Goal: Task Accomplishment & Management: Manage account settings

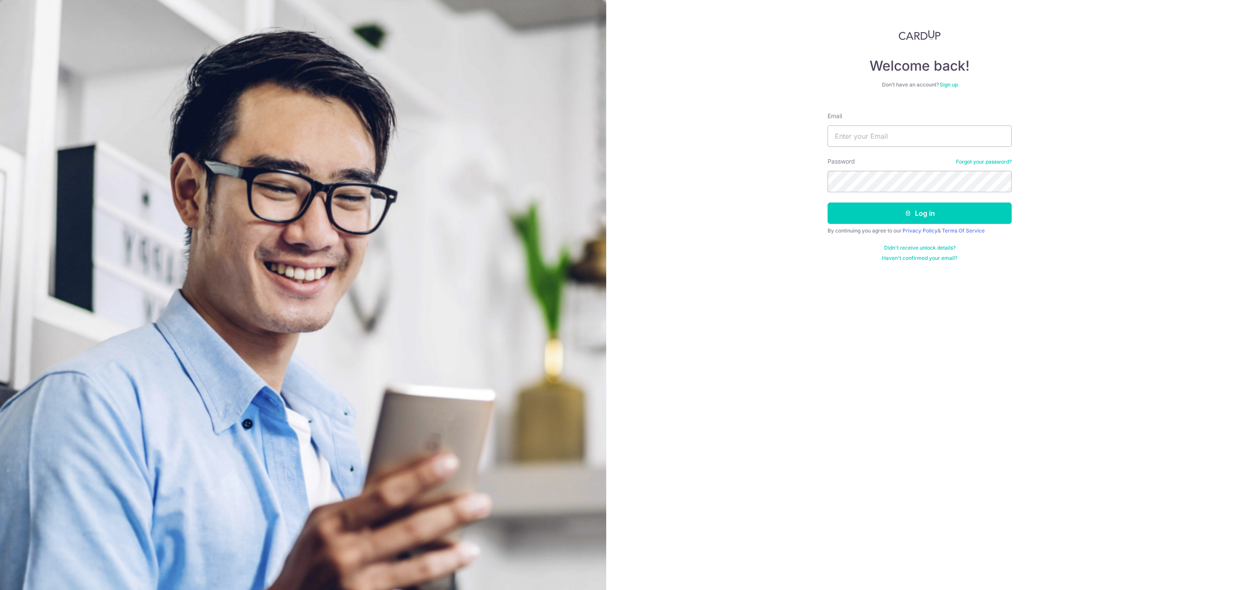
click at [876, 137] on input "Email" at bounding box center [919, 135] width 184 height 21
type input "[EMAIL_ADDRESS][DOMAIN_NAME]"
click at [827, 202] on button "Log in" at bounding box center [919, 212] width 184 height 21
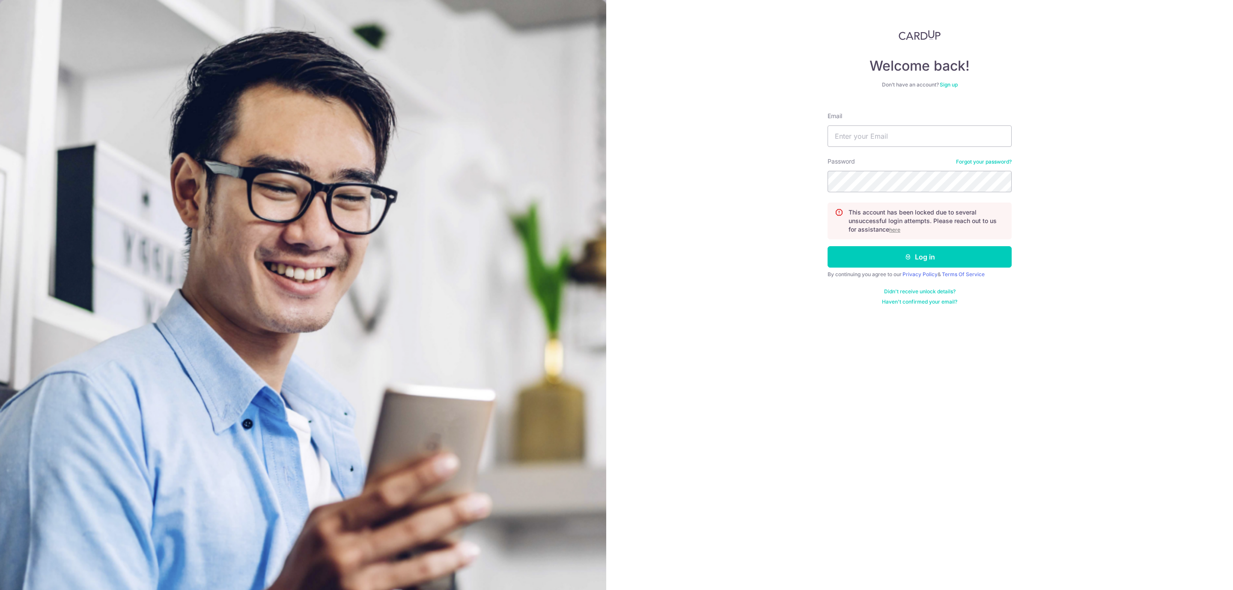
click at [898, 230] on u "here" at bounding box center [894, 229] width 11 height 6
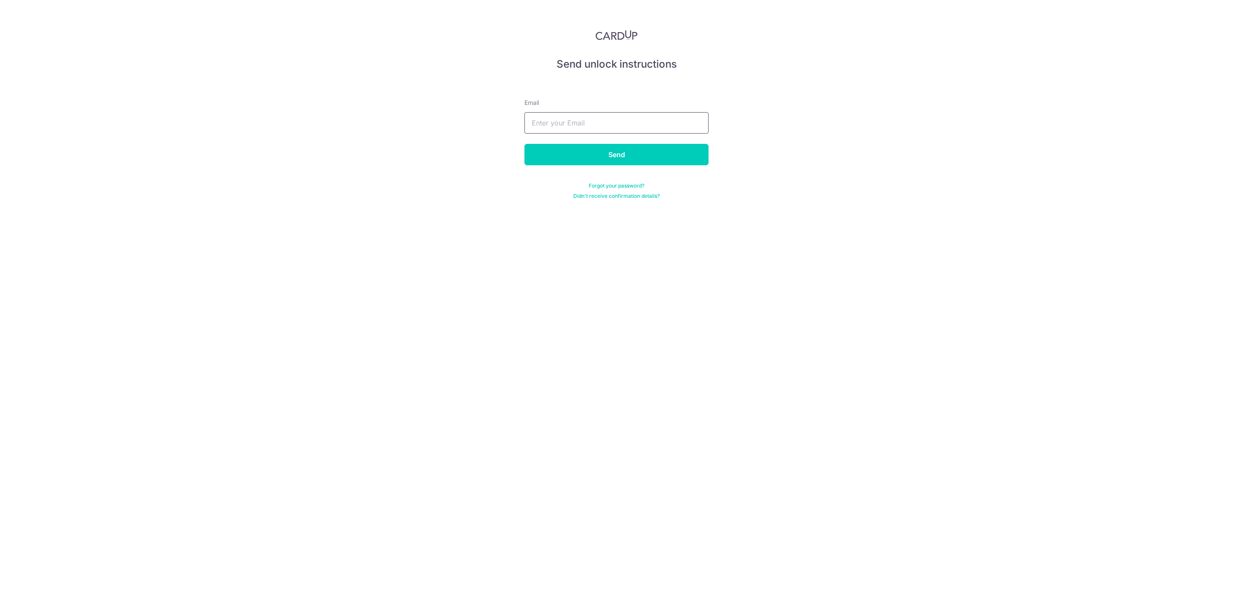
click at [557, 125] on input "text" at bounding box center [616, 122] width 184 height 21
type input "[EMAIL_ADDRESS][DOMAIN_NAME]"
click at [604, 152] on input "Send" at bounding box center [616, 154] width 184 height 21
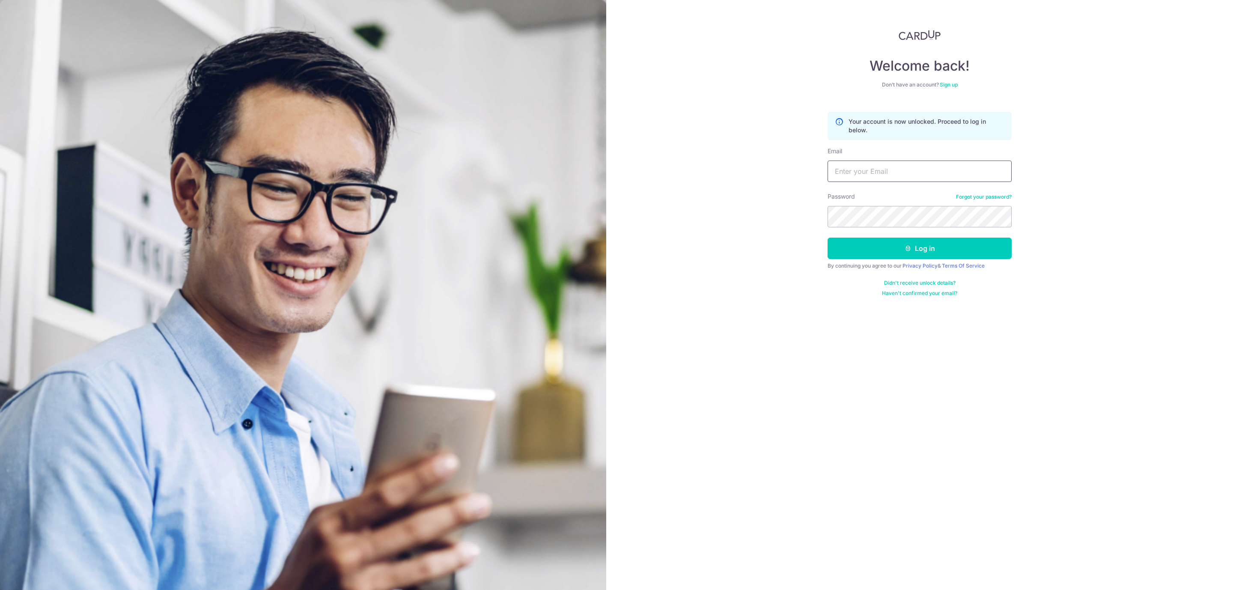
click at [879, 169] on input "Email" at bounding box center [919, 171] width 184 height 21
type input "[EMAIL_ADDRESS][DOMAIN_NAME]"
click at [827, 238] on button "Log in" at bounding box center [919, 248] width 184 height 21
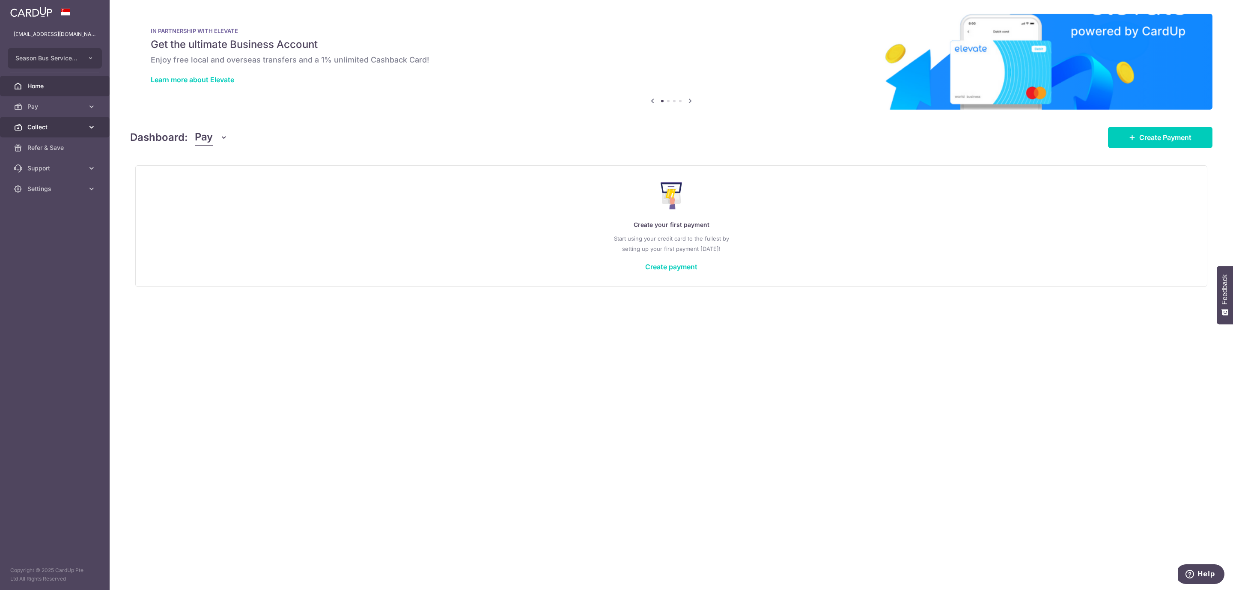
click at [74, 126] on span "Collect" at bounding box center [55, 127] width 57 height 9
click at [69, 189] on span "Payment Requests" at bounding box center [55, 188] width 57 height 9
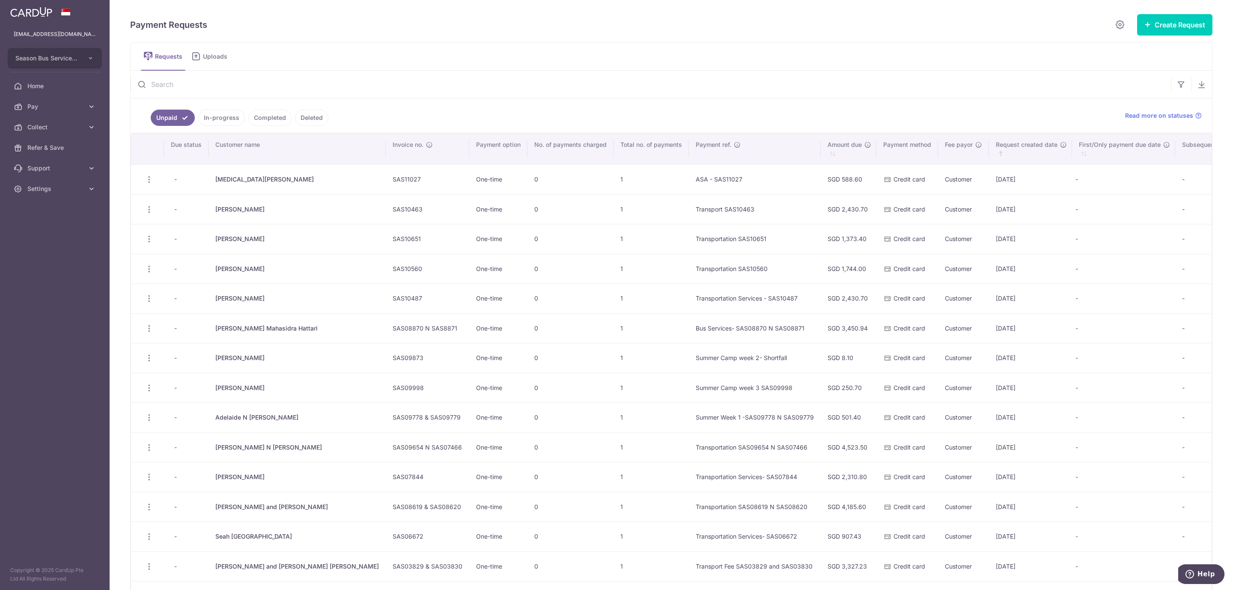
click at [261, 117] on link "Completed" at bounding box center [269, 118] width 43 height 16
